Goal: Find contact information: Find contact information

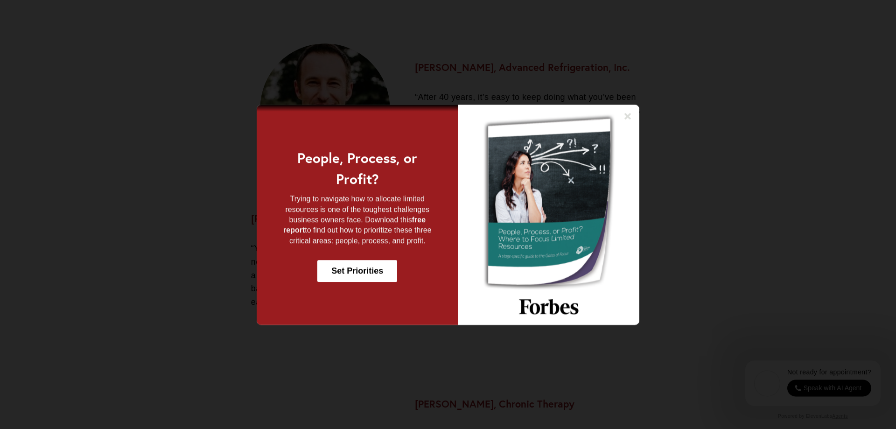
scroll to position [1476, 0]
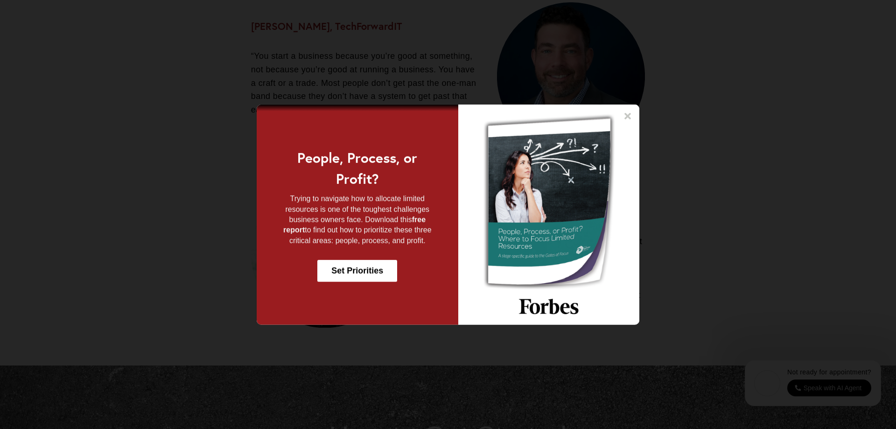
click at [629, 114] on icon at bounding box center [628, 116] width 7 height 7
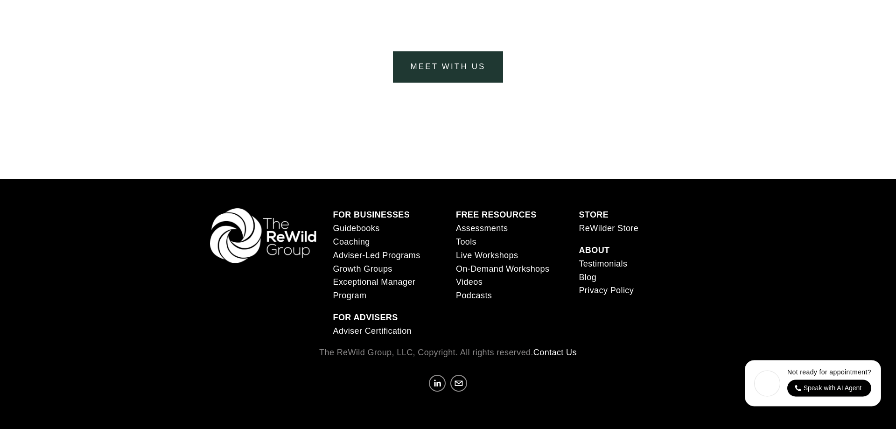
scroll to position [3907, 0]
click at [558, 349] on link "Contact Us" at bounding box center [555, 352] width 43 height 14
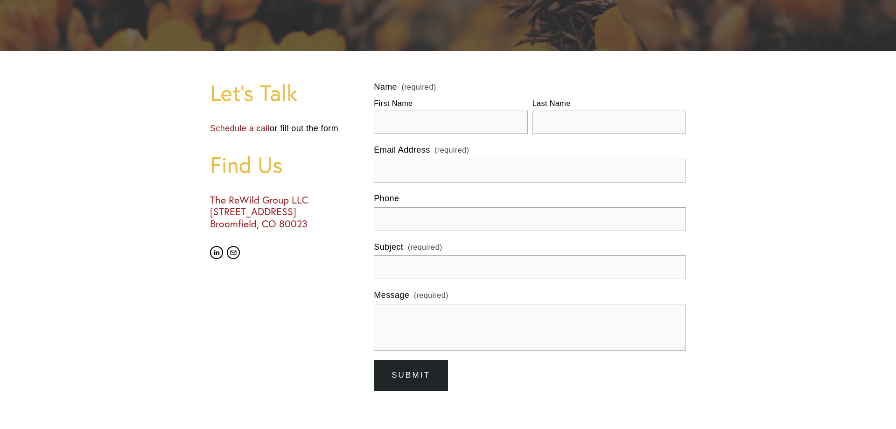
scroll to position [238, 0]
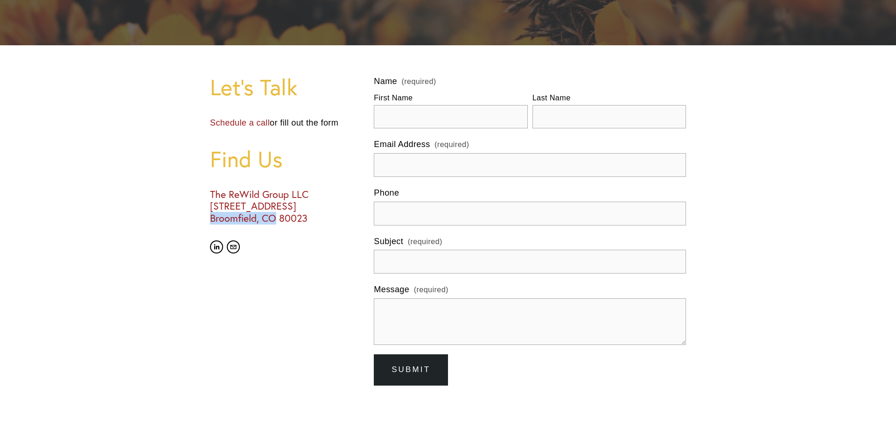
drag, startPoint x: 276, startPoint y: 221, endPoint x: 210, endPoint y: 220, distance: 65.8
click at [210, 220] on h3 "The ReWild Group LLC 2205 W 136th Ave, STE 106-322 Broomfield, CO 80023" at bounding box center [284, 207] width 148 height 36
copy h3 "Broomfield, CO"
